Goal: Find specific page/section: Find specific page/section

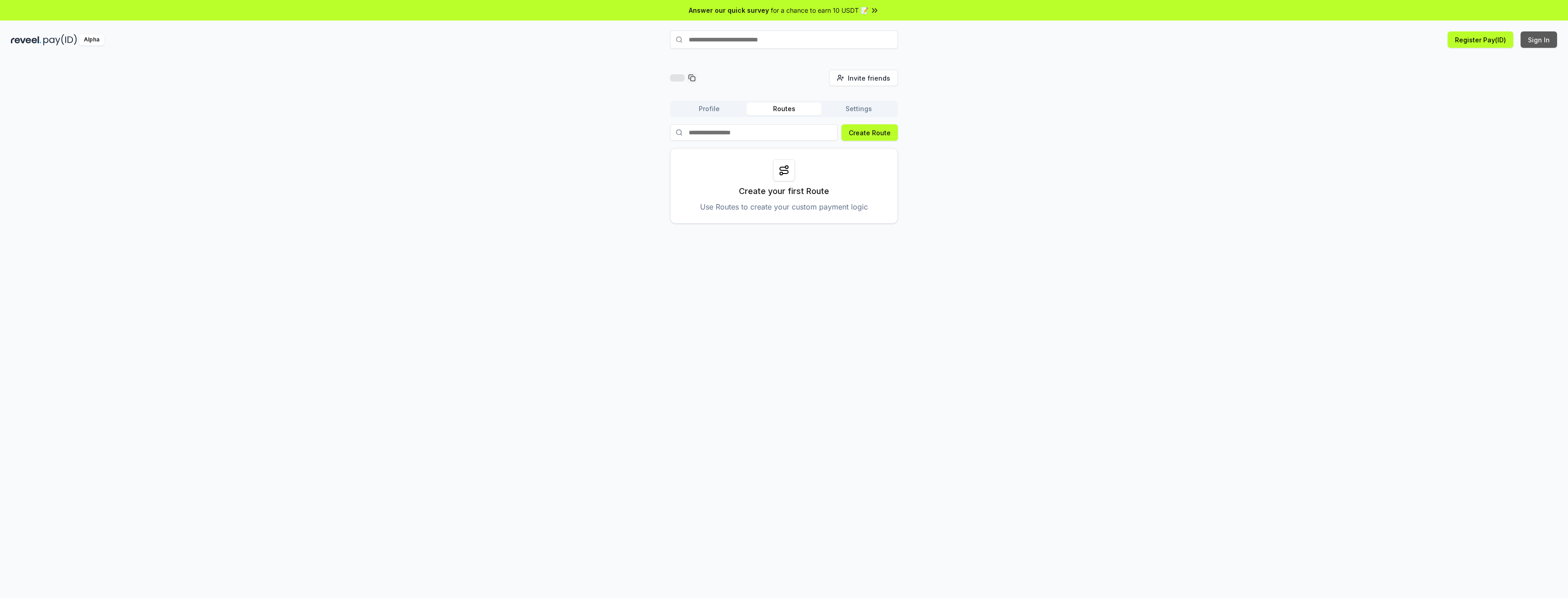
click at [1538, 44] on button "Sign In" at bounding box center [1539, 40] width 36 height 16
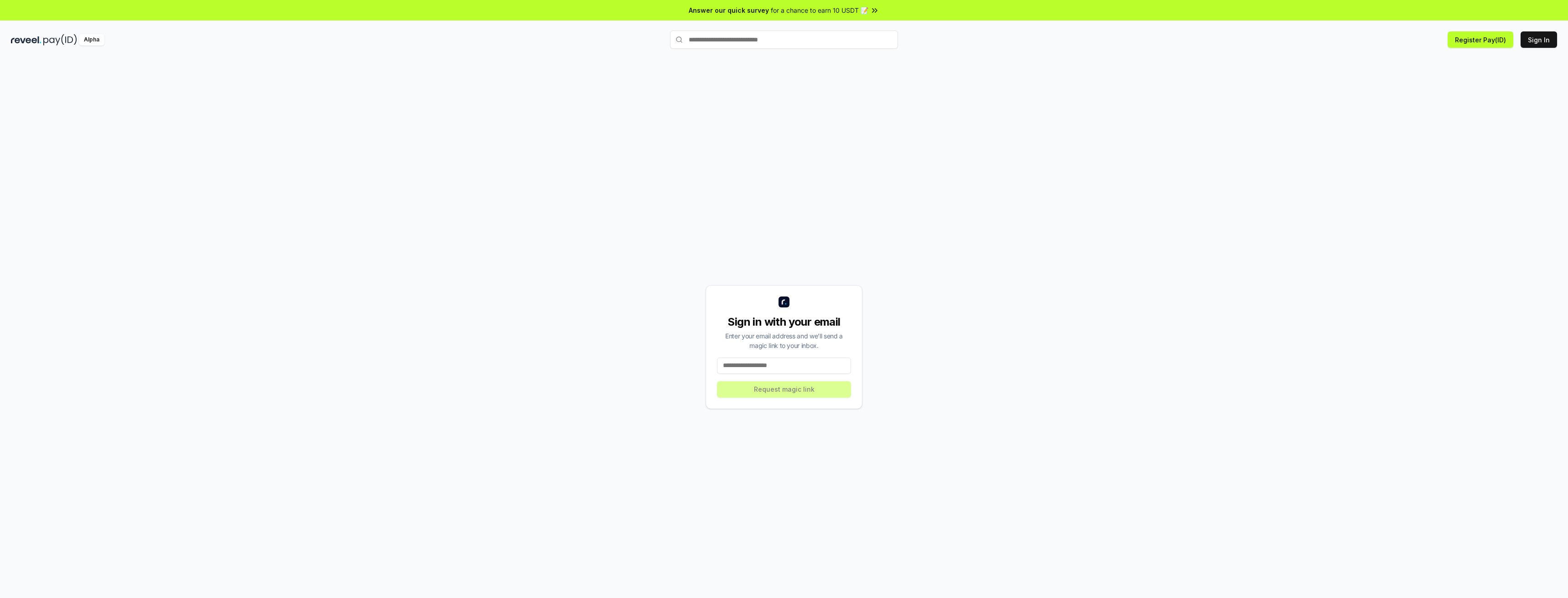
click at [775, 365] on input at bounding box center [784, 365] width 134 height 16
